Goal: Task Accomplishment & Management: Complete application form

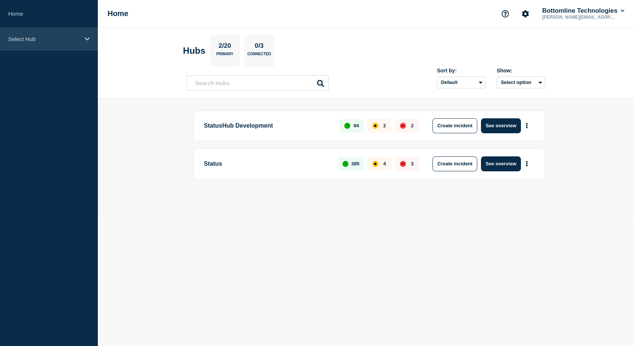
click at [88, 36] on icon at bounding box center [87, 39] width 5 height 6
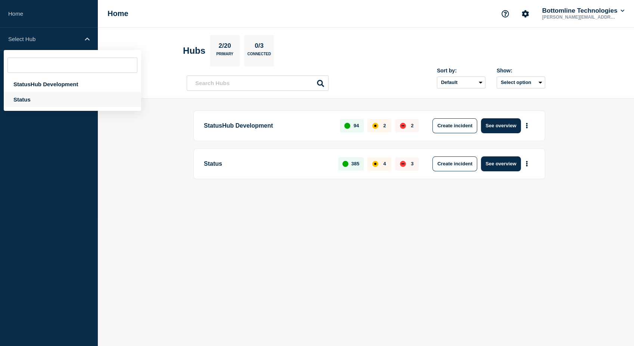
click at [19, 96] on div "Status" at bounding box center [72, 99] width 137 height 15
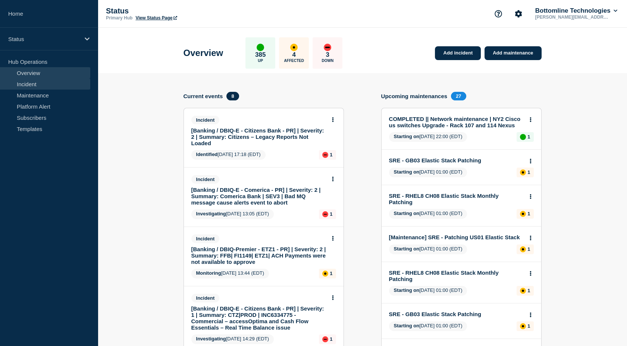
click at [36, 85] on link "Incident" at bounding box center [45, 83] width 90 height 11
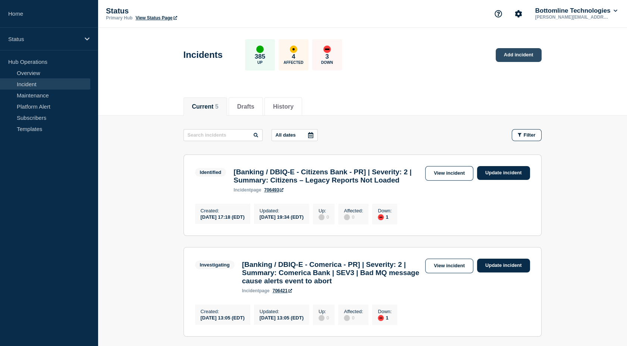
click at [518, 52] on link "Add incident" at bounding box center [519, 55] width 46 height 14
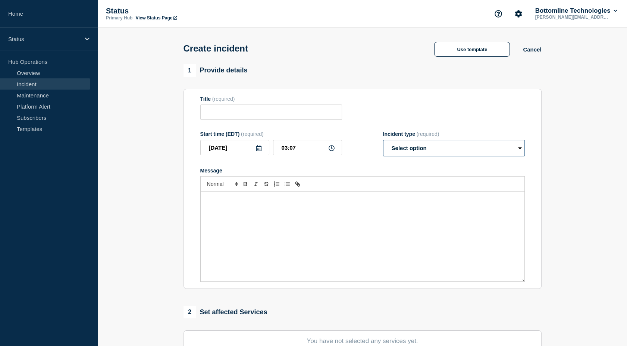
click at [427, 156] on select "Select option Investigating Identified Monitoring" at bounding box center [454, 148] width 142 height 16
click at [483, 54] on button "Use template" at bounding box center [472, 49] width 76 height 15
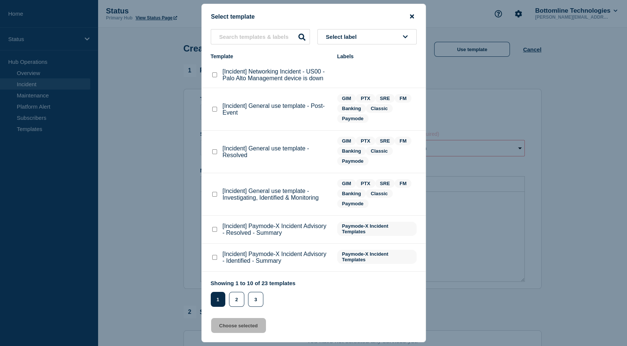
click at [411, 18] on icon "close button" at bounding box center [412, 16] width 4 height 6
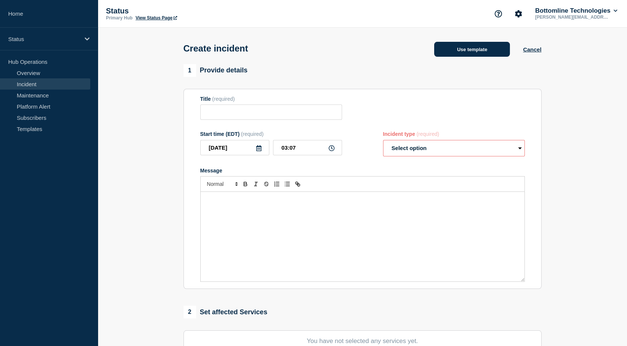
click at [475, 52] on button "Use template" at bounding box center [472, 49] width 76 height 15
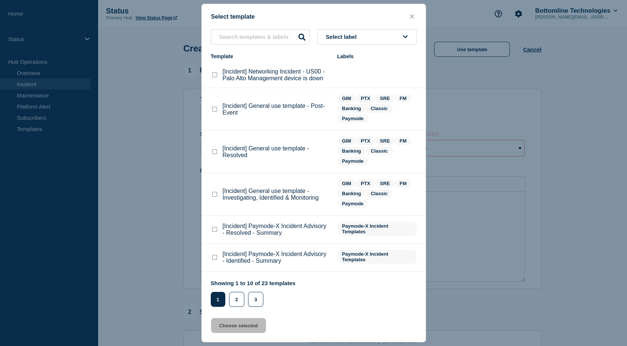
click at [213, 194] on checkbox"] "[Incident] General use template - Investigating, Identified & Monitoring checkb…" at bounding box center [214, 194] width 5 height 5
checkbox checkbox"] "true"
click at [237, 324] on button "Choose selected" at bounding box center [238, 325] width 55 height 15
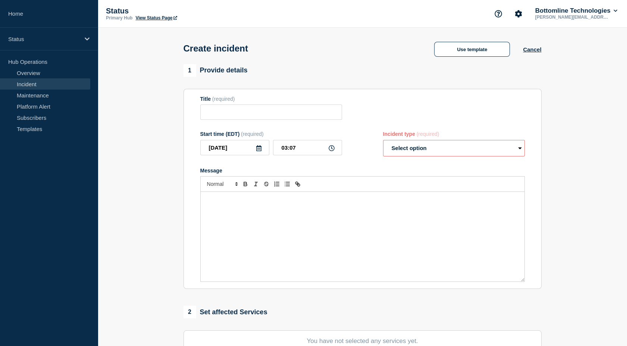
type input "[Incident] General use template - Investigating, Identified & Monitoring"
select select "investigating"
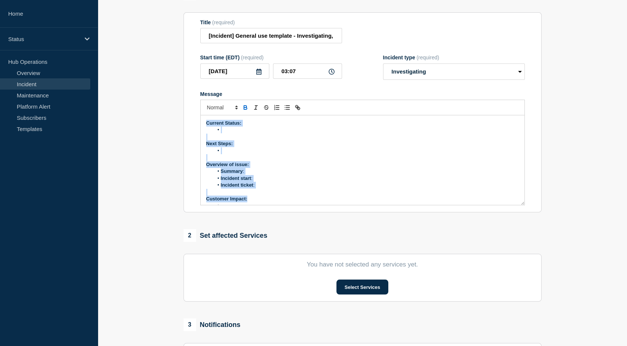
scroll to position [64, 0]
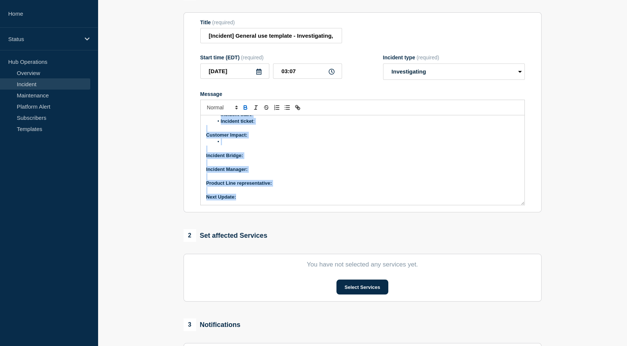
drag, startPoint x: 206, startPoint y: 120, endPoint x: 266, endPoint y: 226, distance: 121.3
click at [266, 226] on div "1 Provide details Title (required) [Incident] General use template - Investigat…" at bounding box center [362, 201] width 367 height 427
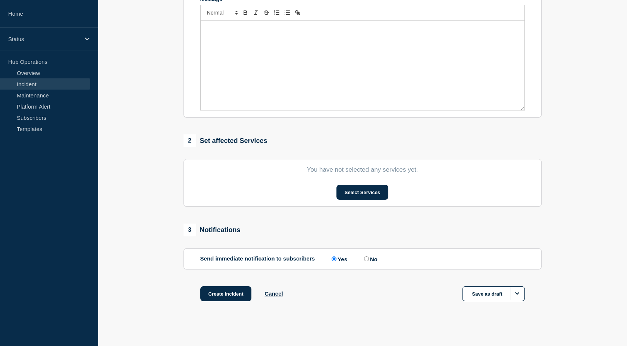
scroll to position [174, 0]
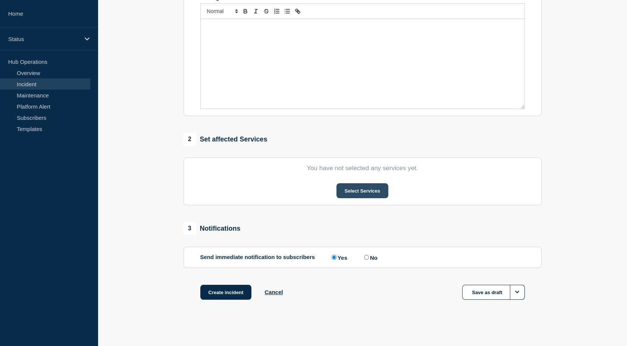
click at [356, 190] on button "Select Services" at bounding box center [363, 190] width 52 height 15
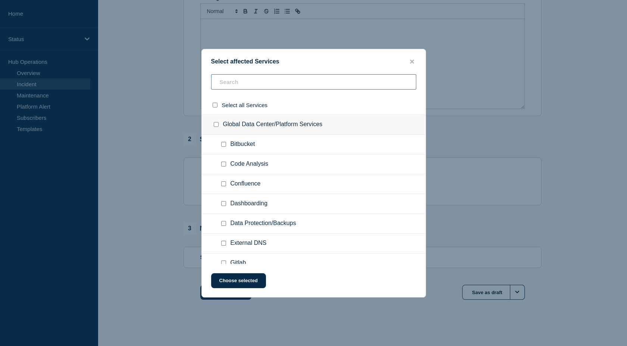
click at [263, 81] on input "text" at bounding box center [313, 81] width 205 height 15
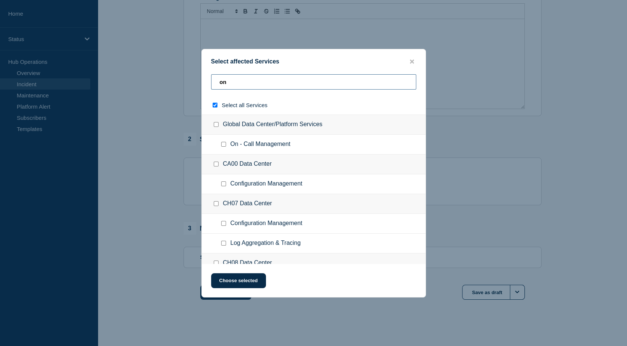
type input "on c"
checkbox input "true"
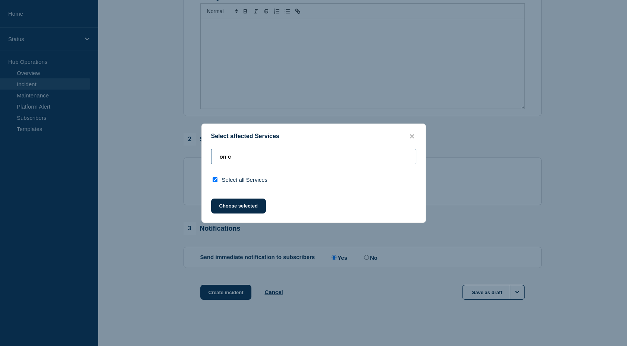
type input "on"
checkbox input "false"
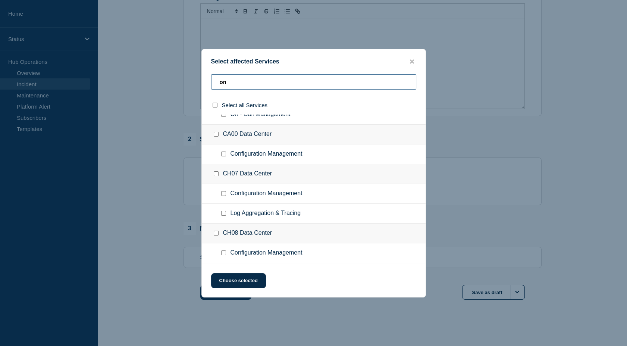
scroll to position [0, 0]
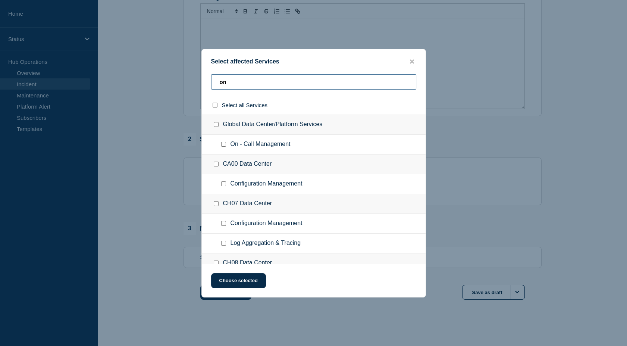
click at [240, 86] on input "on" at bounding box center [313, 81] width 205 height 15
type input "on"
click at [224, 146] on input "On - Call Management checkbox" at bounding box center [223, 144] width 5 height 5
checkbox input "true"
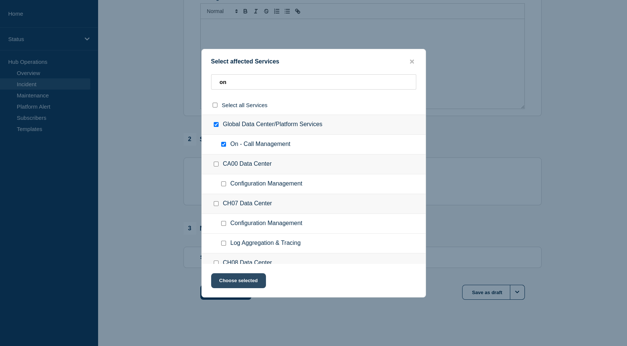
click at [241, 286] on button "Choose selected" at bounding box center [238, 280] width 55 height 15
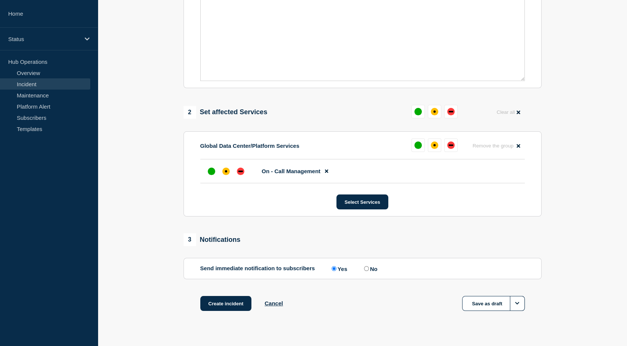
scroll to position [216, 0]
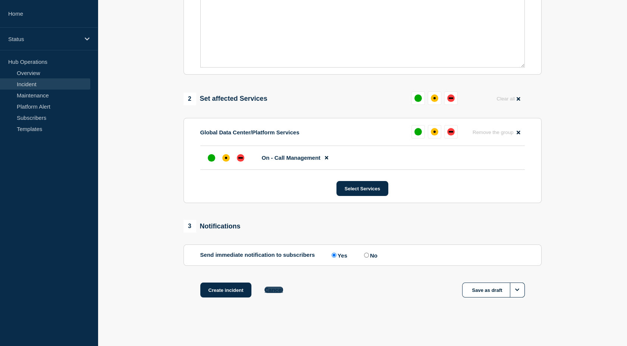
click at [273, 289] on button "Cancel" at bounding box center [274, 290] width 18 height 6
